Goal: Information Seeking & Learning: Find specific fact

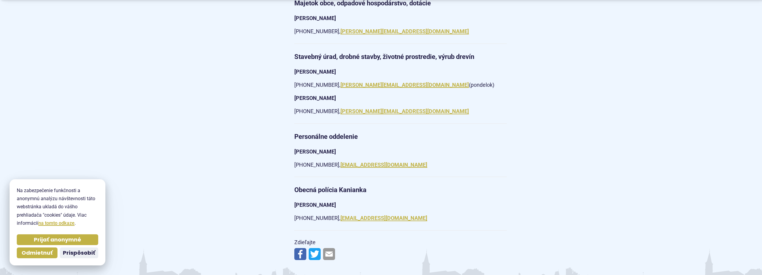
scroll to position [959, 0]
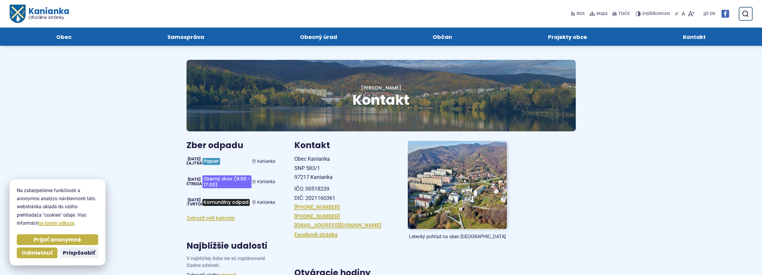
scroll to position [0, 0]
click at [387, 166] on p "Obec Kanianka SNP 583/1 97217 Kanianka" at bounding box center [343, 169] width 99 height 28
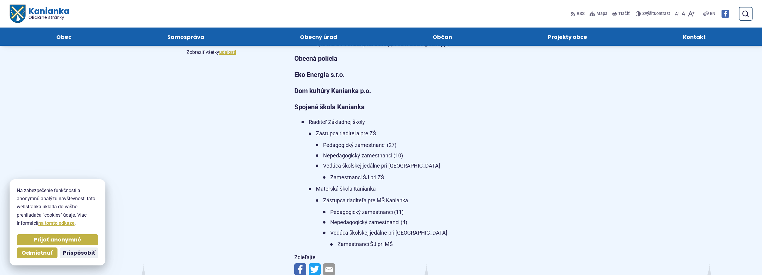
scroll to position [300, 0]
click at [317, 58] on strong "Obecná polícia" at bounding box center [315, 58] width 43 height 7
drag, startPoint x: 51, startPoint y: 238, endPoint x: 50, endPoint y: 227, distance: 11.4
click at [51, 238] on span "Prijať anonymné" at bounding box center [57, 240] width 47 height 7
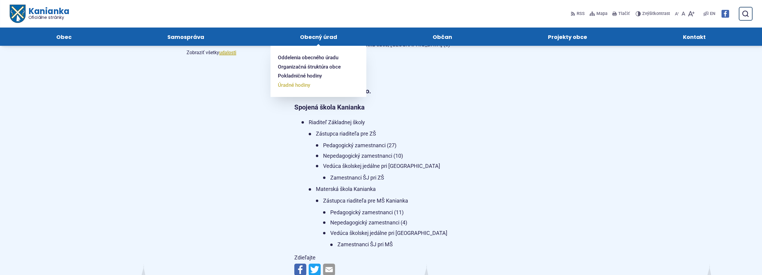
click at [309, 84] on span "Úradné hodiny" at bounding box center [294, 85] width 32 height 9
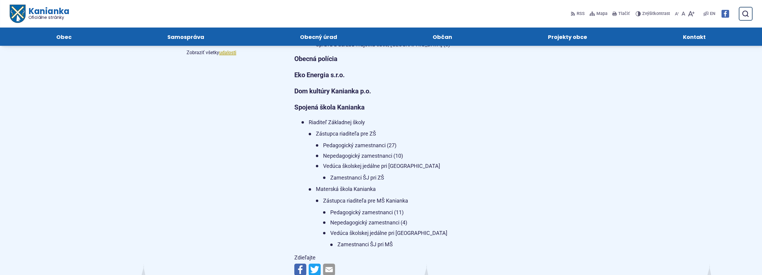
click at [127, 167] on body "Na zabezpečenie funkčnosti a anonymnú analýzu návštevnosti táto webstránka ukla…" at bounding box center [381, 84] width 762 height 768
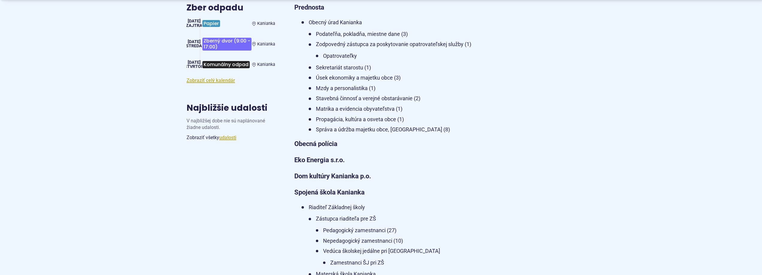
scroll to position [240, 0]
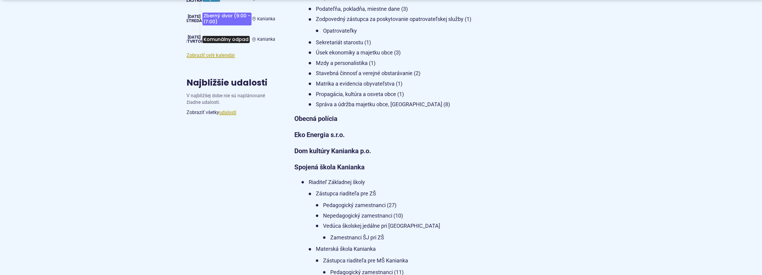
click at [321, 120] on strong "Obecná polícia" at bounding box center [315, 118] width 43 height 7
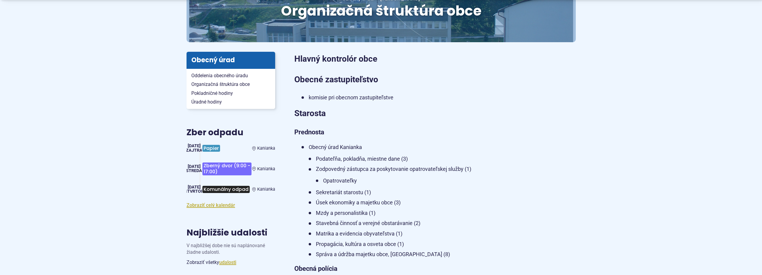
scroll to position [90, 0]
click at [215, 102] on span "Úradné hodiny" at bounding box center [230, 101] width 79 height 9
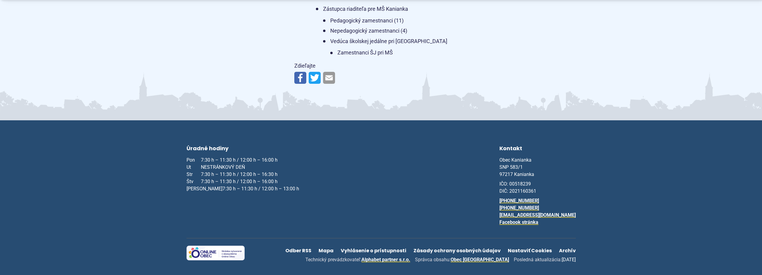
scroll to position [492, 0]
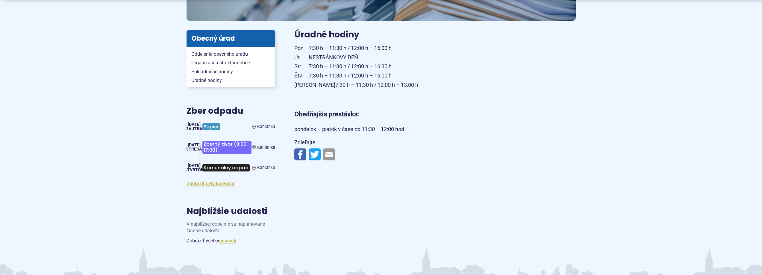
scroll to position [30, 0]
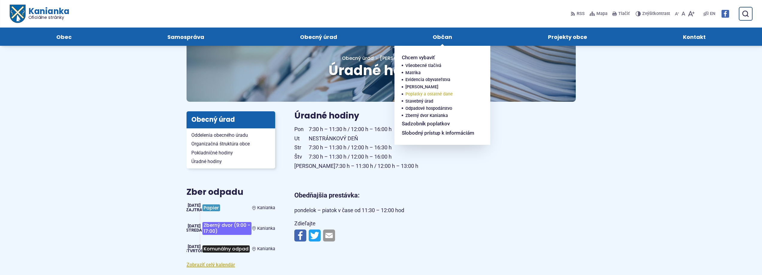
click at [414, 94] on span "Poplatky a ostatné dane" at bounding box center [429, 94] width 47 height 7
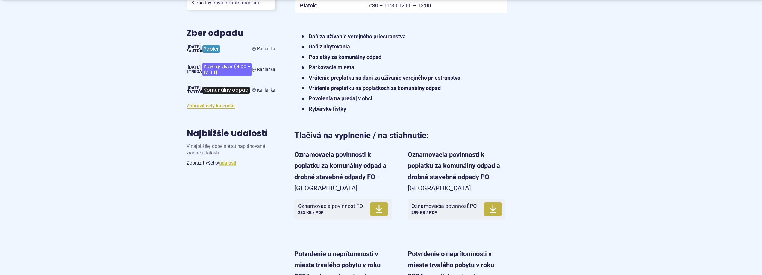
scroll to position [270, 0]
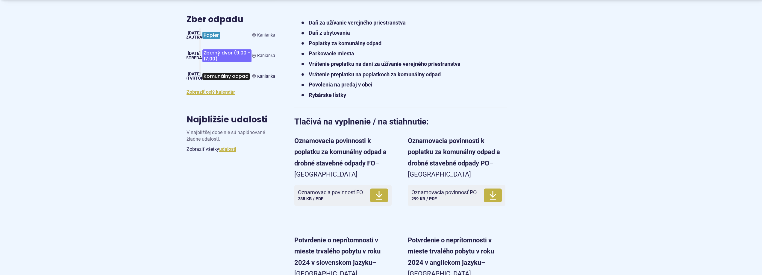
click at [319, 52] on strong "Parkovacie miesta" at bounding box center [332, 53] width 46 height 6
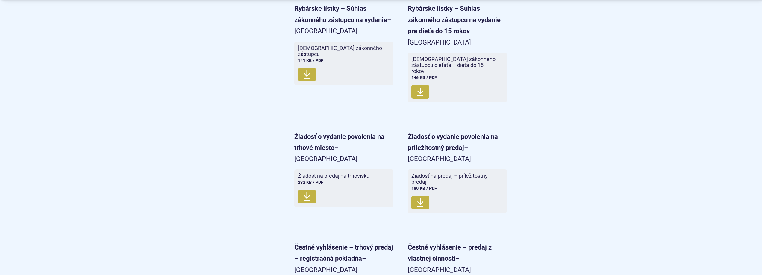
scroll to position [1228, 0]
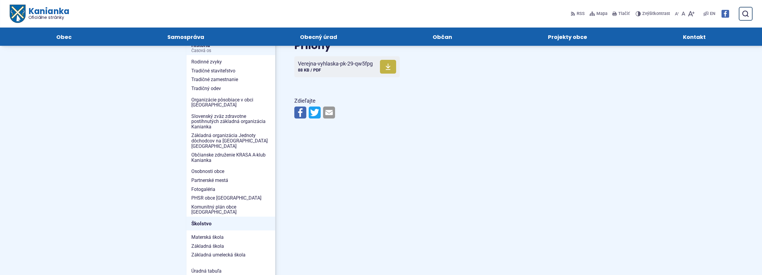
scroll to position [30, 0]
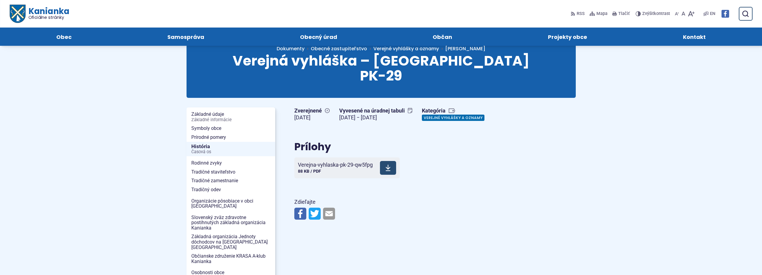
click at [339, 167] on span "Verejna-vyhlaska-pk-29-qw5fpg" at bounding box center [335, 165] width 75 height 6
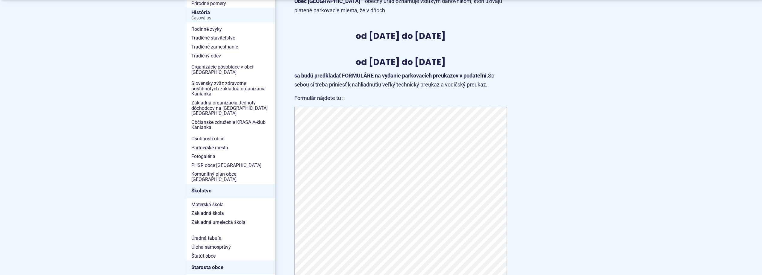
scroll to position [180, 0]
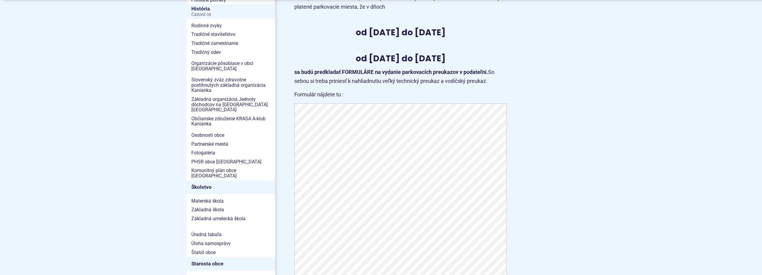
drag, startPoint x: 135, startPoint y: 159, endPoint x: 16, endPoint y: 163, distance: 119.0
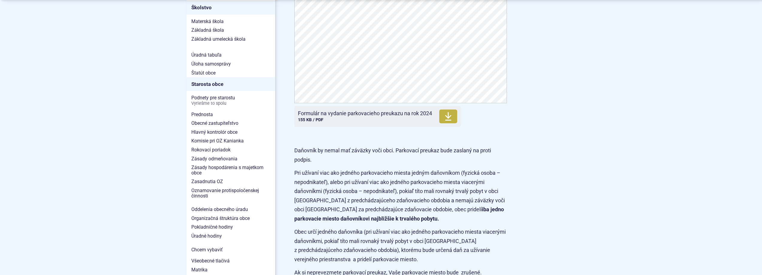
click at [92, 146] on body "Na zabezpečenie funkčnosti a anonymnú analýzu návštevnosti táto webstránka ukla…" at bounding box center [381, 232] width 762 height 1185
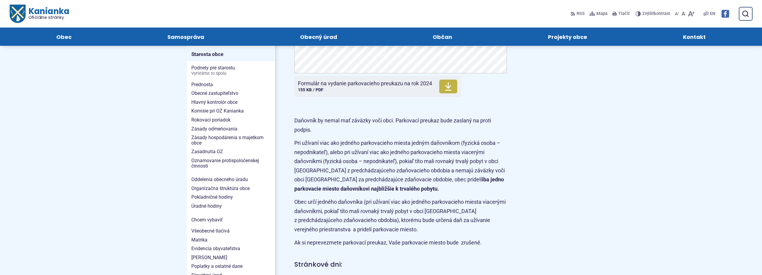
scroll to position [210, 0]
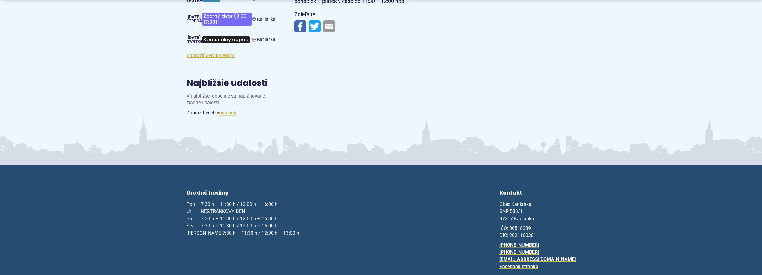
scroll to position [60, 0]
